Goal: Task Accomplishment & Management: Complete application form

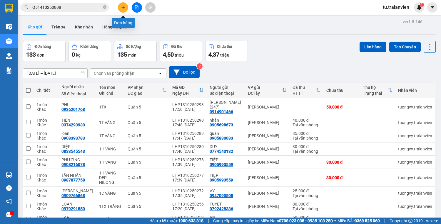
click at [127, 6] on button at bounding box center [123, 7] width 10 height 10
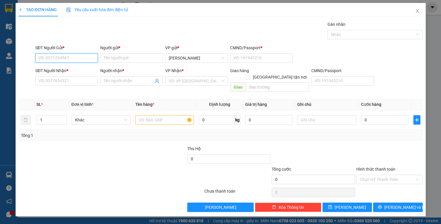
click at [74, 61] on input "SĐT Người Gửi *" at bounding box center [66, 57] width 63 height 9
type input "0982636874"
click at [118, 58] on input "Người gửi *" at bounding box center [131, 57] width 63 height 9
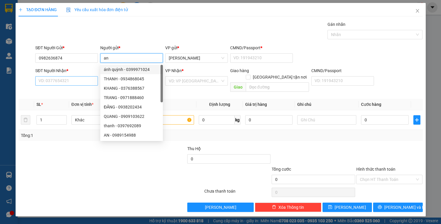
type input "an"
click at [79, 80] on input "SĐT Người Nhận *" at bounding box center [66, 80] width 63 height 9
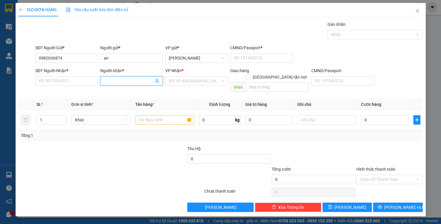
click at [107, 80] on input "Người nhận *" at bounding box center [129, 81] width 50 height 6
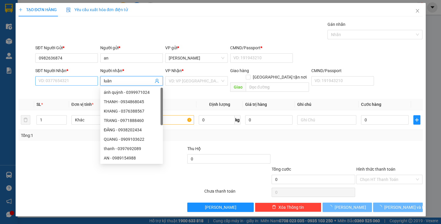
type input "luân"
click at [88, 83] on input "SĐT Người Nhận *" at bounding box center [66, 80] width 63 height 9
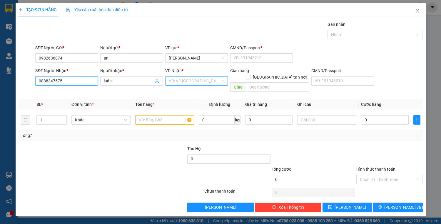
type input "0888347575"
click at [195, 77] on input "search" at bounding box center [194, 81] width 51 height 9
click at [156, 117] on input "text" at bounding box center [164, 119] width 59 height 9
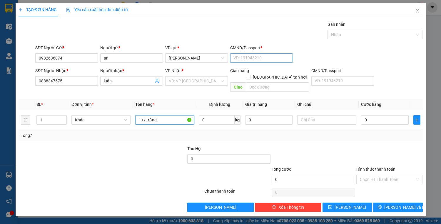
type input "1 tx trắng"
click at [244, 58] on input "CMND/Passport *" at bounding box center [261, 57] width 63 height 9
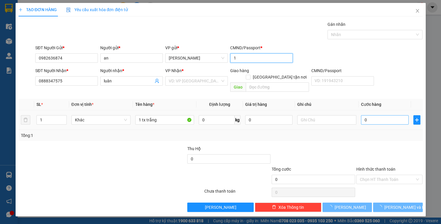
type input "1"
click at [370, 116] on input "0" at bounding box center [384, 119] width 47 height 9
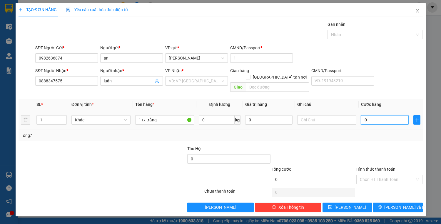
type input "6"
type input "60"
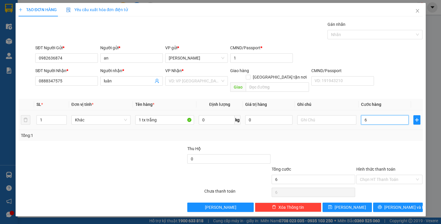
type input "60"
type input "60.000"
click at [208, 87] on div "VP Nhận * VD: VP [GEOGRAPHIC_DATA]" at bounding box center [196, 78] width 63 height 21
click at [203, 82] on input "search" at bounding box center [194, 81] width 51 height 9
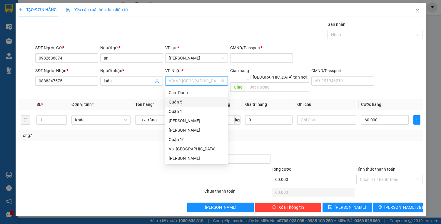
click at [182, 102] on div "Quận 5" at bounding box center [197, 102] width 56 height 6
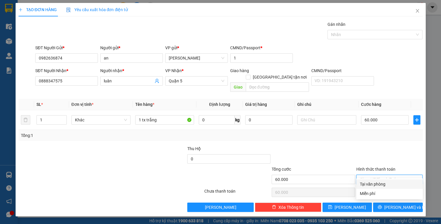
click at [382, 175] on input "Hình thức thanh toán" at bounding box center [387, 179] width 55 height 9
click at [370, 178] on div "Hình thức thanh toán Chọn HT Thanh Toán" at bounding box center [389, 176] width 66 height 21
click at [371, 175] on input "Hình thức thanh toán" at bounding box center [387, 179] width 55 height 9
click at [373, 179] on div "Transit Pickup Surcharge Ids Transit Deliver Surcharge Ids Transit Deliver Surc…" at bounding box center [221, 116] width 404 height 191
click at [374, 179] on div "Hình thức thanh toán Chọn HT Thanh Toán" at bounding box center [389, 176] width 66 height 21
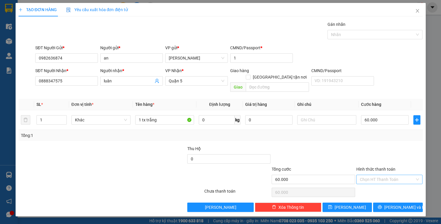
click at [372, 175] on input "Hình thức thanh toán" at bounding box center [387, 179] width 55 height 9
click at [376, 184] on div "Tại văn phòng" at bounding box center [389, 184] width 59 height 6
type input "0"
click at [382, 205] on icon "printer" at bounding box center [379, 207] width 4 height 4
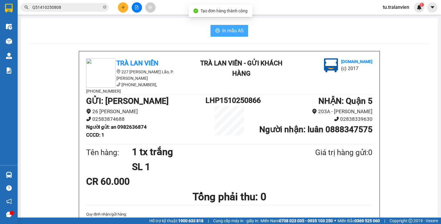
click at [214, 36] on button "In mẫu A5" at bounding box center [229, 31] width 38 height 12
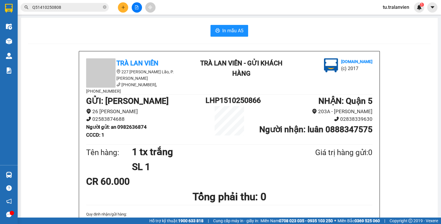
drag, startPoint x: 84, startPoint y: 11, endPoint x: 83, endPoint y: 8, distance: 3.0
click at [84, 10] on span "Q51410250808" at bounding box center [65, 7] width 88 height 9
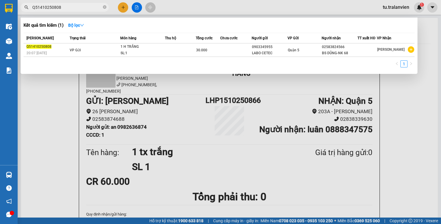
click at [83, 8] on input "Q51410250808" at bounding box center [66, 7] width 69 height 6
paste input "0373929163"
type input "0373929163"
click at [125, 7] on div at bounding box center [220, 112] width 441 height 224
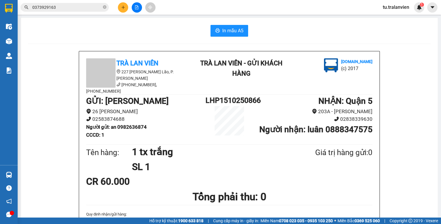
click at [125, 7] on button at bounding box center [123, 7] width 10 height 10
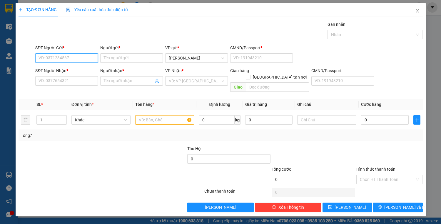
paste input "0905214997"
type input "0905214997"
click at [75, 68] on div "0905214997 - PHỤNG" at bounding box center [67, 69] width 56 height 6
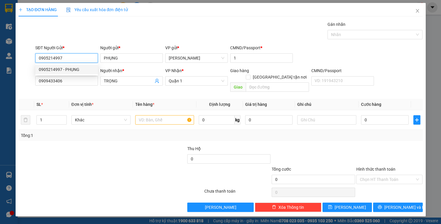
type input "PHỤNG"
type input "1"
type input "0909433406"
type input "TRỌNG"
type input "0905214997"
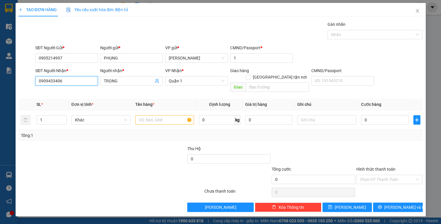
click at [87, 82] on input "0909433406" at bounding box center [66, 80] width 63 height 9
type input "0906677492"
click at [68, 92] on div "0906677492 - SƠN" at bounding box center [67, 92] width 56 height 6
type input "SƠN"
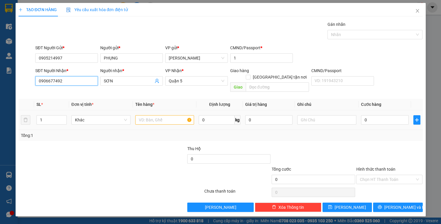
type input "0906677492"
click at [148, 115] on input "text" at bounding box center [164, 119] width 59 height 9
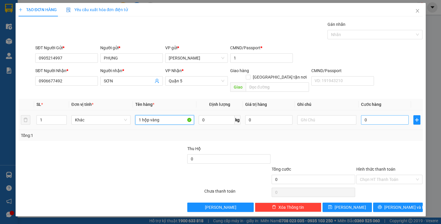
type input "1 hộp vàng"
click at [366, 116] on input "0" at bounding box center [384, 119] width 47 height 9
type input "2"
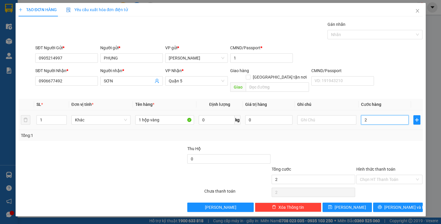
type input "20"
type input "20.000"
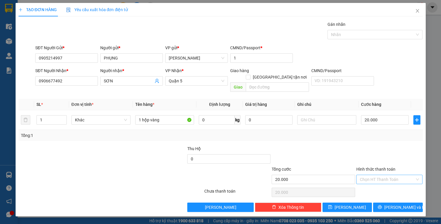
click at [376, 175] on input "Hình thức thanh toán" at bounding box center [387, 179] width 55 height 9
click at [380, 185] on div "Tại văn phòng" at bounding box center [389, 184] width 59 height 6
type input "0"
click at [382, 205] on icon "printer" at bounding box center [379, 207] width 4 height 4
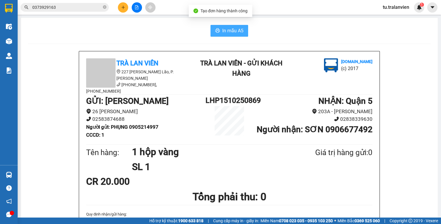
click at [232, 26] on button "In mẫu A5" at bounding box center [229, 31] width 38 height 12
click at [121, 11] on button at bounding box center [123, 7] width 10 height 10
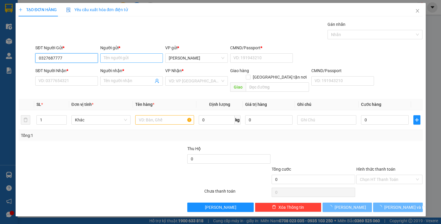
type input "0327687777"
click at [115, 60] on input "Người gửi *" at bounding box center [131, 57] width 63 height 9
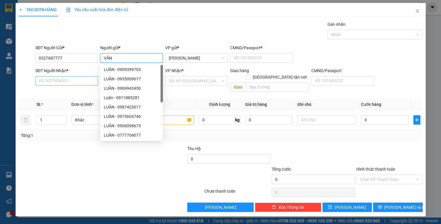
type input "VĂN"
click at [77, 81] on input "SĐT Người Nhận *" at bounding box center [66, 80] width 63 height 9
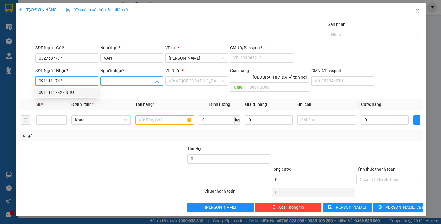
type input "0911111742"
click at [114, 82] on input "Người nhận *" at bounding box center [129, 81] width 50 height 6
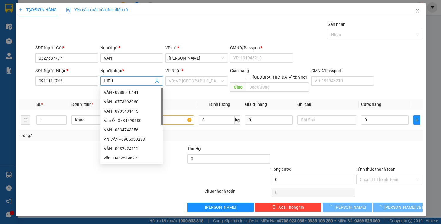
type input "HIẾU"
click at [191, 89] on div "Transit Pickup Surcharge Ids Transit Deliver Surcharge Ids Transit Deliver Surc…" at bounding box center [221, 116] width 404 height 191
click at [187, 78] on input "search" at bounding box center [194, 81] width 51 height 9
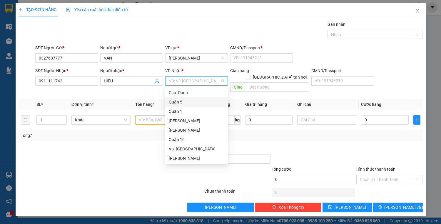
click at [177, 100] on div "Quận 5" at bounding box center [197, 102] width 56 height 6
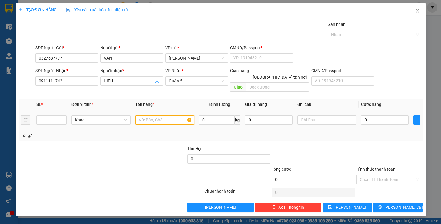
click at [153, 115] on input "text" at bounding box center [164, 119] width 59 height 9
type input "1 HỘP VÀNG"
click at [271, 63] on div "CMND/Passport * VD: [PASSPORT]" at bounding box center [261, 55] width 63 height 21
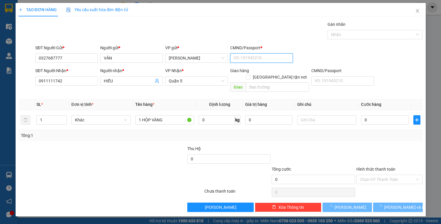
click at [286, 59] on input "CMND/Passport *" at bounding box center [261, 57] width 63 height 9
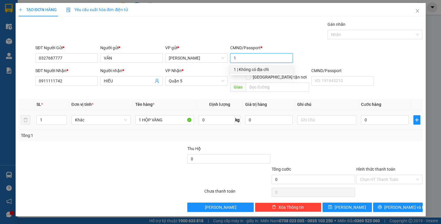
type input "1"
drag, startPoint x: 376, startPoint y: 106, endPoint x: 379, endPoint y: 113, distance: 7.5
click at [377, 110] on td "0" at bounding box center [384, 120] width 52 height 20
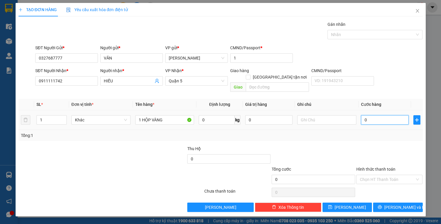
click at [379, 115] on input "0" at bounding box center [384, 119] width 47 height 9
type input "3"
type input "30"
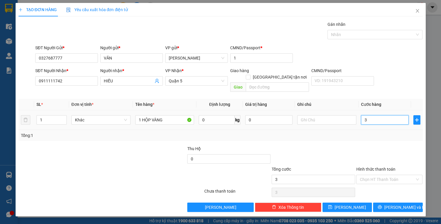
type input "30"
type input "30.000"
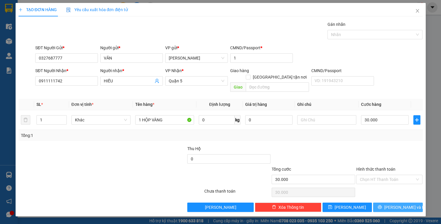
click at [398, 205] on button "[PERSON_NAME] và In" at bounding box center [397, 207] width 49 height 9
click at [398, 204] on button "[PERSON_NAME] và In" at bounding box center [397, 207] width 49 height 9
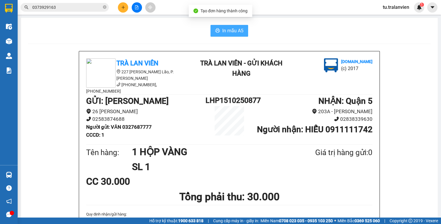
click at [214, 33] on button "In mẫu A5" at bounding box center [229, 31] width 38 height 12
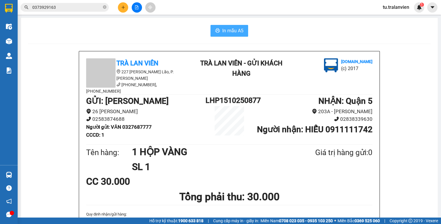
click at [79, 9] on input "0373929163" at bounding box center [66, 7] width 69 height 6
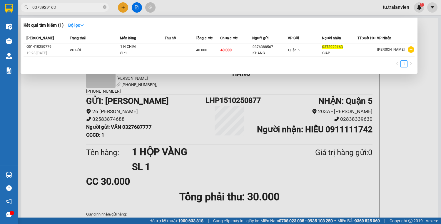
click at [79, 9] on input "0373929163" at bounding box center [66, 7] width 69 height 6
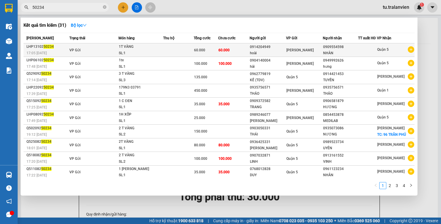
type input "50234"
click at [210, 51] on div "60.000" at bounding box center [206, 50] width 24 height 6
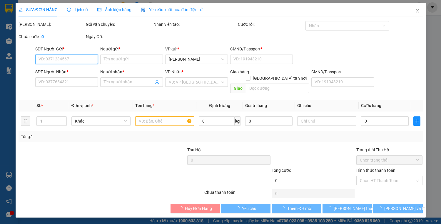
type input "0914204949"
type input "hoài"
type input "1"
type input "0909554598"
type input "NHÀN"
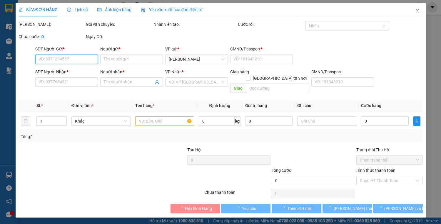
type input "60.000"
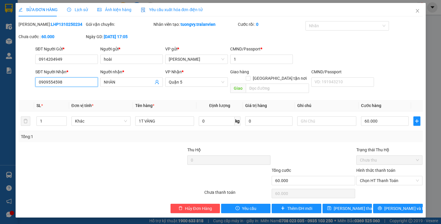
click at [82, 80] on input "0909554598" at bounding box center [66, 82] width 63 height 9
click at [413, 10] on span "Close" at bounding box center [417, 11] width 16 height 16
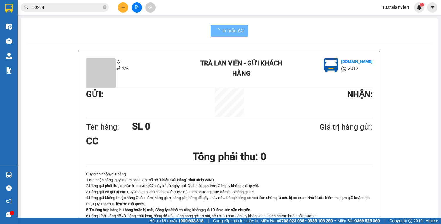
click at [121, 9] on button at bounding box center [123, 7] width 10 height 10
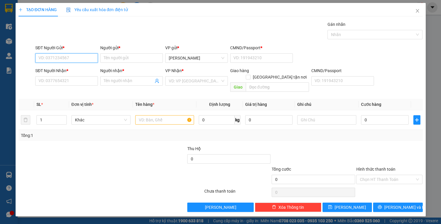
click at [80, 60] on input "SĐT Người Gửi *" at bounding box center [66, 57] width 63 height 9
click at [78, 70] on div "0912359367 - hùng" at bounding box center [67, 69] width 56 height 6
type input "0912359367"
type input "hùng"
type input "1"
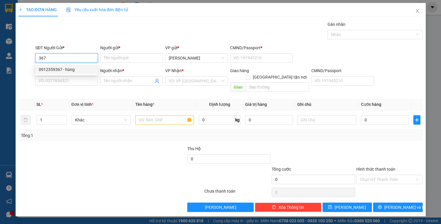
type input "0919657328"
type input "DŨNG"
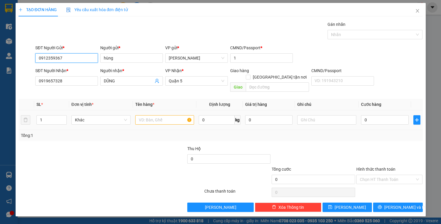
type input "0912359367"
click at [140, 115] on input "text" at bounding box center [164, 119] width 59 height 9
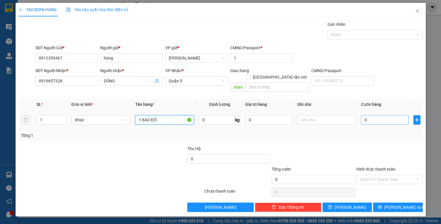
type input "1 BAO ĐỎ"
click at [385, 115] on input "0" at bounding box center [384, 119] width 47 height 9
type input "6"
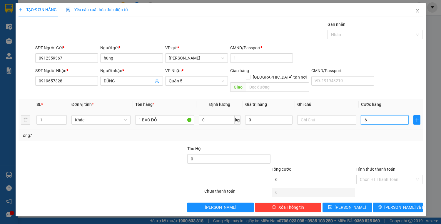
type input "60"
type input "60.000"
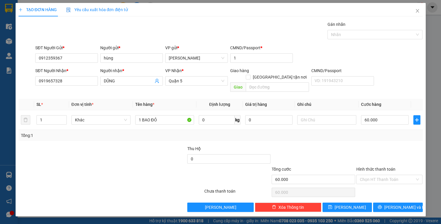
click at [376, 167] on div "Hình thức thanh toán" at bounding box center [389, 170] width 66 height 9
click at [376, 175] on input "Hình thức thanh toán" at bounding box center [387, 179] width 55 height 9
click at [378, 186] on div "Tại văn phòng" at bounding box center [389, 184] width 59 height 6
type input "0"
click at [382, 203] on button "[PERSON_NAME] và In" at bounding box center [397, 207] width 49 height 9
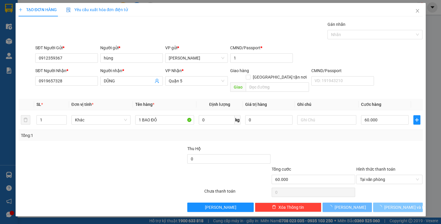
click at [383, 203] on button "[PERSON_NAME] và In" at bounding box center [397, 207] width 49 height 9
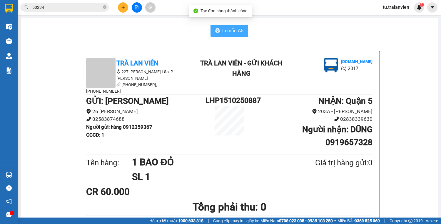
click at [215, 33] on icon "printer" at bounding box center [217, 30] width 5 height 5
click at [51, 11] on span "50234" at bounding box center [65, 7] width 88 height 9
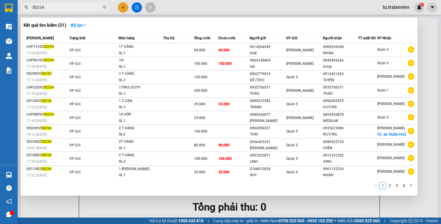
click at [51, 10] on input "50234" at bounding box center [66, 7] width 69 height 6
click at [93, 42] on th "Trạng thái" at bounding box center [93, 38] width 51 height 10
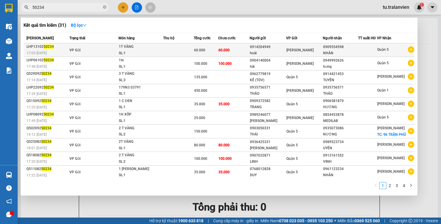
click at [95, 46] on td "VP Gửi" at bounding box center [93, 50] width 51 height 14
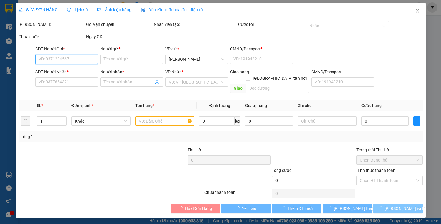
type input "0914204949"
type input "hoài"
type input "1"
type input "0909554598"
type input "NHÀN"
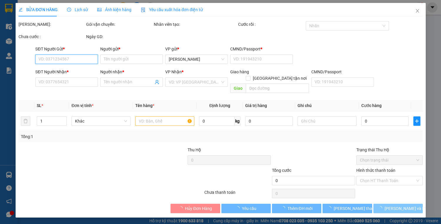
type input "60.000"
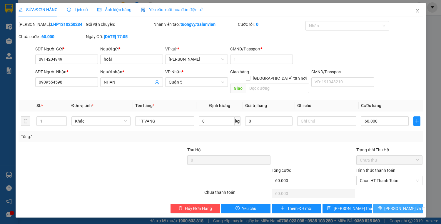
click at [392, 204] on button "[PERSON_NAME] và In" at bounding box center [397, 208] width 49 height 9
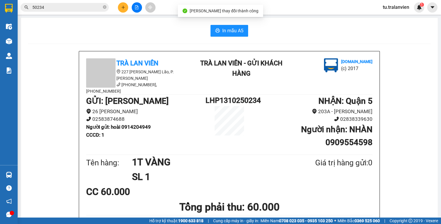
scroll to position [23, 0]
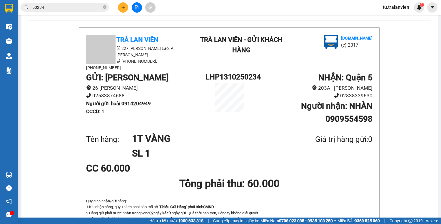
click at [122, 9] on button at bounding box center [123, 7] width 10 height 10
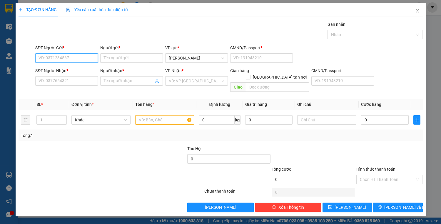
click at [82, 59] on input "SĐT Người Gửi *" at bounding box center [66, 57] width 63 height 9
click at [76, 69] on div "0775293338 - KIỀU MY" at bounding box center [67, 69] width 56 height 6
type input "0775293338"
type input "KIỀU MY"
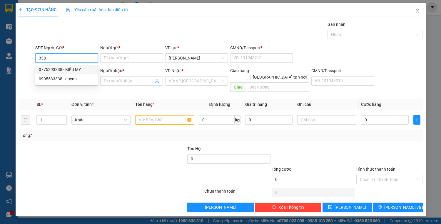
type input "1"
type input "0355077335"
type input "THƯ"
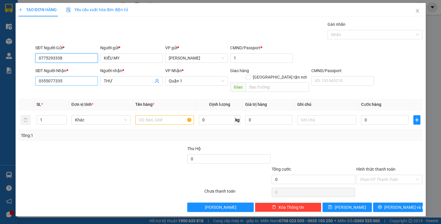
type input "0775293338"
click at [89, 79] on input "0355077335" at bounding box center [66, 80] width 63 height 9
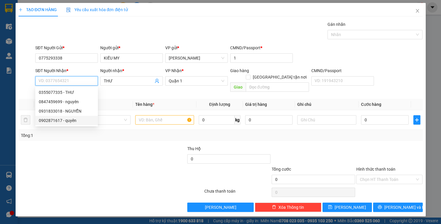
click at [77, 123] on div "0902871617 - quyên" at bounding box center [67, 120] width 56 height 6
type input "0902871617"
type input "quyên"
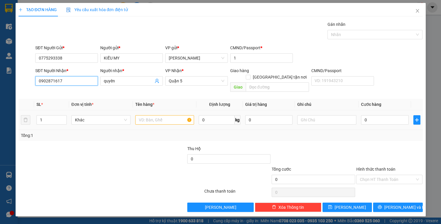
type input "0902871617"
click at [155, 115] on input "text" at bounding box center [164, 119] width 59 height 9
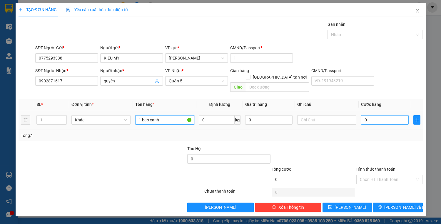
type input "1 bao xanh"
click at [380, 115] on input "0" at bounding box center [384, 119] width 47 height 9
type input "8"
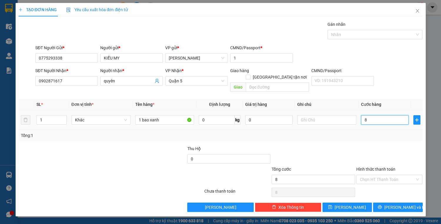
type input "80"
type input "80.000"
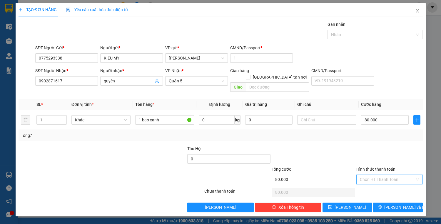
click at [368, 176] on input "Hình thức thanh toán" at bounding box center [387, 179] width 55 height 9
click at [378, 184] on div "Tại văn phòng" at bounding box center [389, 184] width 59 height 6
type input "0"
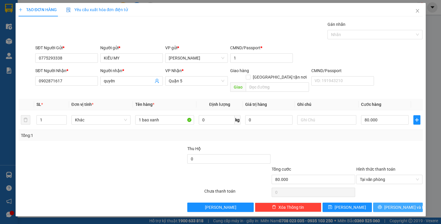
click at [382, 205] on icon "printer" at bounding box center [379, 207] width 4 height 4
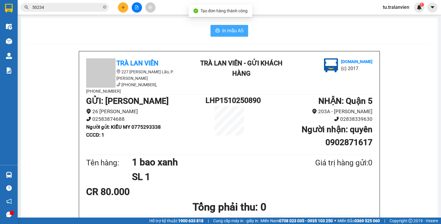
click at [222, 32] on span "In mẫu A5" at bounding box center [232, 30] width 21 height 7
click at [227, 35] on button "In mẫu A5" at bounding box center [229, 31] width 38 height 12
click at [228, 33] on span "In mẫu A5" at bounding box center [232, 30] width 21 height 7
click at [123, 9] on button at bounding box center [123, 7] width 10 height 10
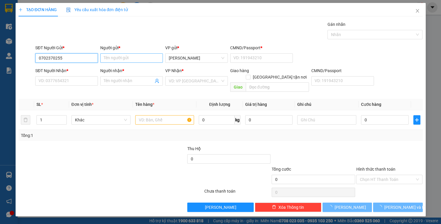
type input "0702370255"
click at [116, 56] on input "Người gửi *" at bounding box center [131, 57] width 63 height 9
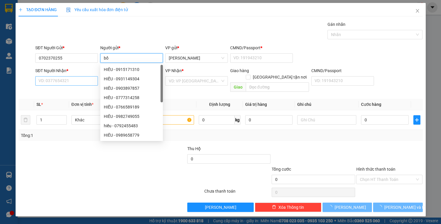
type input "bố"
click at [48, 80] on input "SĐT Người Nhận *" at bounding box center [66, 80] width 63 height 9
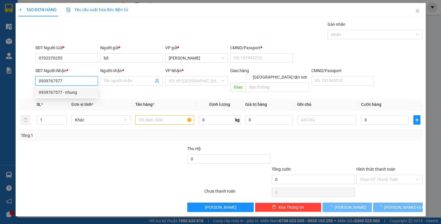
type input "0939767577"
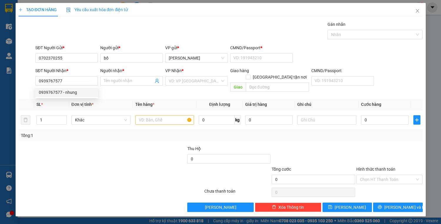
click at [78, 98] on div "0939767577 0939767577 - nhung" at bounding box center [66, 93] width 63 height 12
click at [76, 102] on span "Đơn vị tính *" at bounding box center [82, 104] width 22 height 5
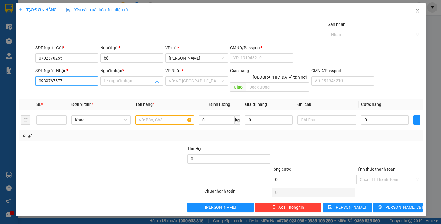
click at [75, 85] on input "0939767577" at bounding box center [66, 80] width 63 height 9
click at [73, 94] on div "0939767577 - nhung" at bounding box center [67, 92] width 56 height 6
type input "nhung"
click at [172, 115] on input "text" at bounding box center [164, 119] width 59 height 9
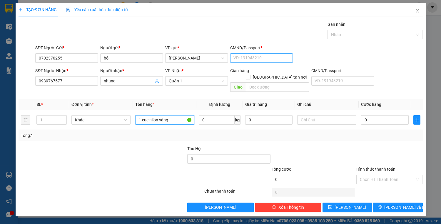
type input "1 cục nilon vàng"
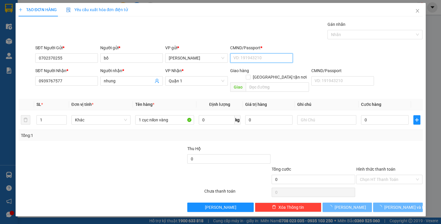
click at [263, 54] on input "CMND/Passport *" at bounding box center [261, 57] width 63 height 9
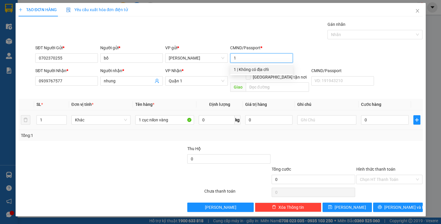
type input "1"
drag, startPoint x: 375, startPoint y: 122, endPoint x: 377, endPoint y: 117, distance: 5.7
click at [376, 122] on td "0" at bounding box center [384, 120] width 52 height 20
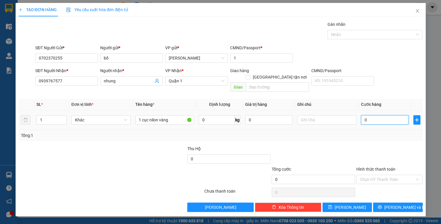
click at [378, 116] on input "0" at bounding box center [384, 119] width 47 height 9
type input "3"
type input "30"
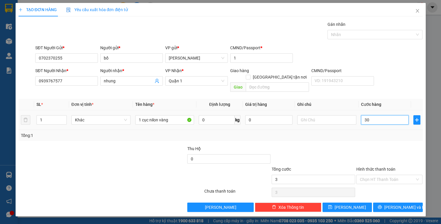
type input "30"
type input "30.000"
click at [368, 175] on input "Hình thức thanh toán" at bounding box center [387, 179] width 55 height 9
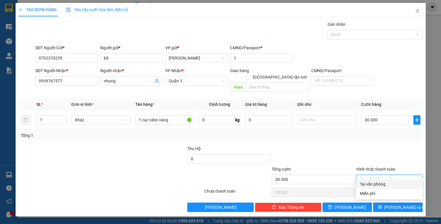
click at [375, 180] on div "Tại văn phòng" at bounding box center [389, 184] width 66 height 9
type input "0"
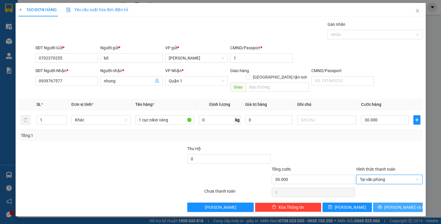
click at [390, 203] on button "[PERSON_NAME] và In" at bounding box center [397, 207] width 49 height 9
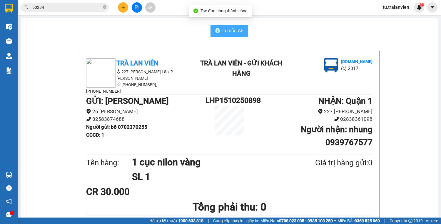
click at [230, 36] on button "In mẫu A5" at bounding box center [229, 31] width 38 height 12
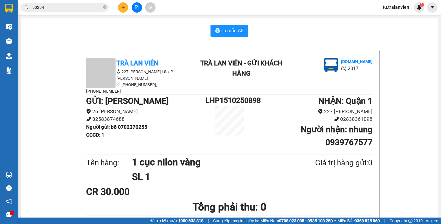
drag, startPoint x: 118, startPoint y: 13, endPoint x: 123, endPoint y: 3, distance: 10.9
click at [119, 12] on div "Kết quả tìm kiếm ( 31 ) Bộ lọc Mã ĐH Trạng thái Món hàng Thu hộ Tổng cước Chưa …" at bounding box center [220, 7] width 441 height 15
click at [123, 3] on button at bounding box center [123, 7] width 10 height 10
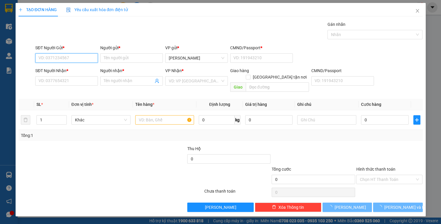
click at [87, 60] on input "SĐT Người Gửi *" at bounding box center [66, 57] width 63 height 9
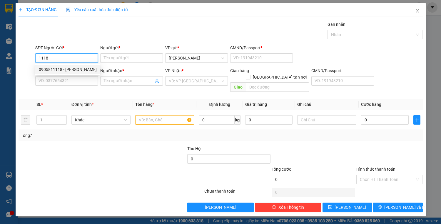
click at [83, 66] on div "0905811118 - [PERSON_NAME]" at bounding box center [67, 69] width 65 height 9
type input "0905811118"
type input "[PERSON_NAME]"
type input "056071001124"
type input "0967410485"
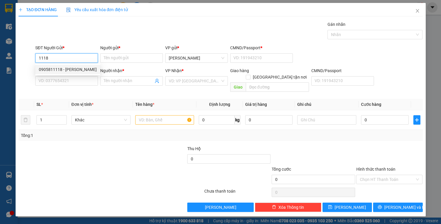
type input "BÌNH"
type input "0123456789"
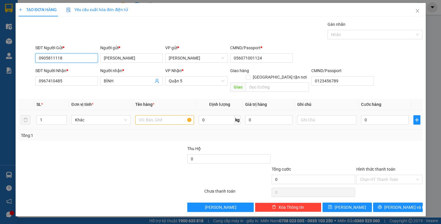
type input "0905811118"
click at [151, 115] on input "text" at bounding box center [164, 119] width 59 height 9
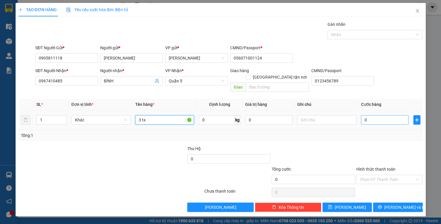
type input "3 tx"
click at [368, 115] on input "0" at bounding box center [384, 119] width 47 height 9
type input "2"
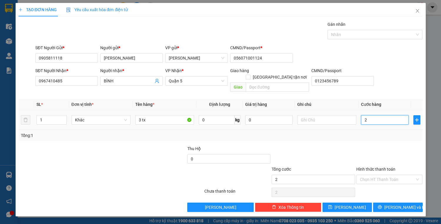
type input "24"
type input "240"
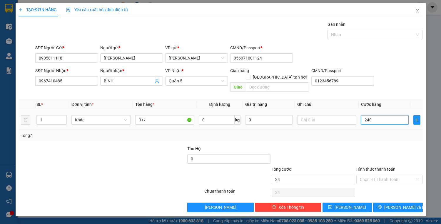
type input "240"
type input "240.000"
click at [381, 175] on input "Hình thức thanh toán" at bounding box center [387, 179] width 55 height 9
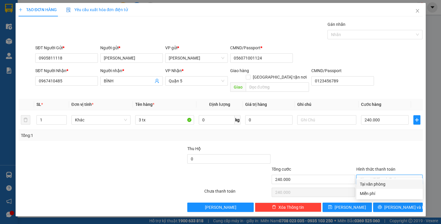
click at [382, 182] on div "Tại văn phòng" at bounding box center [389, 184] width 59 height 6
type input "0"
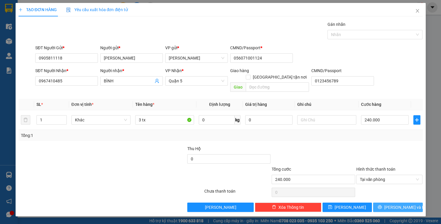
click at [392, 203] on button "[PERSON_NAME] và In" at bounding box center [397, 207] width 49 height 9
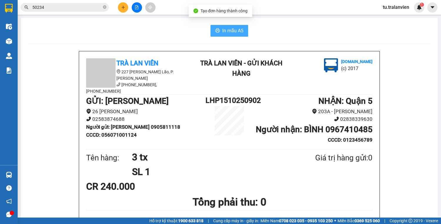
click at [218, 31] on button "In mẫu A5" at bounding box center [229, 31] width 38 height 12
